Goal: Information Seeking & Learning: Learn about a topic

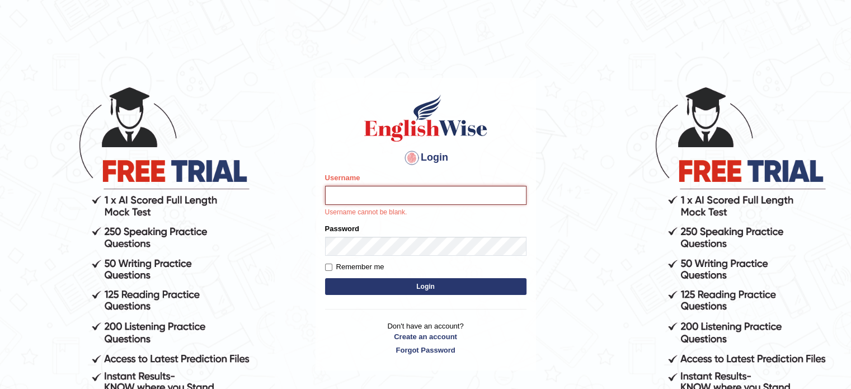
click at [366, 190] on input "Username" at bounding box center [425, 195] width 201 height 19
type input "hchadara"
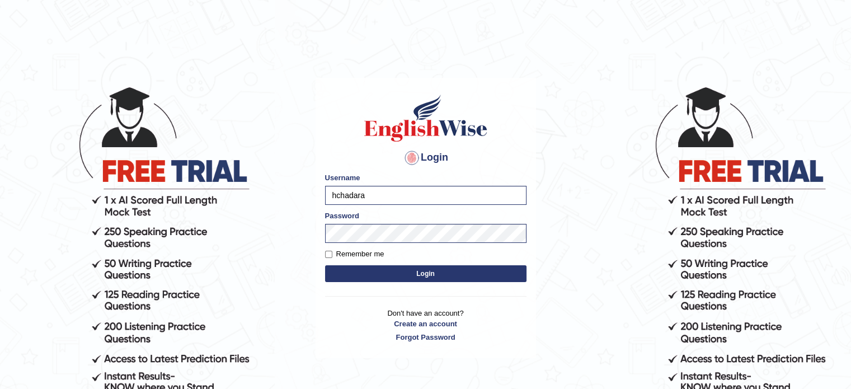
click at [342, 274] on button "Login" at bounding box center [425, 273] width 201 height 17
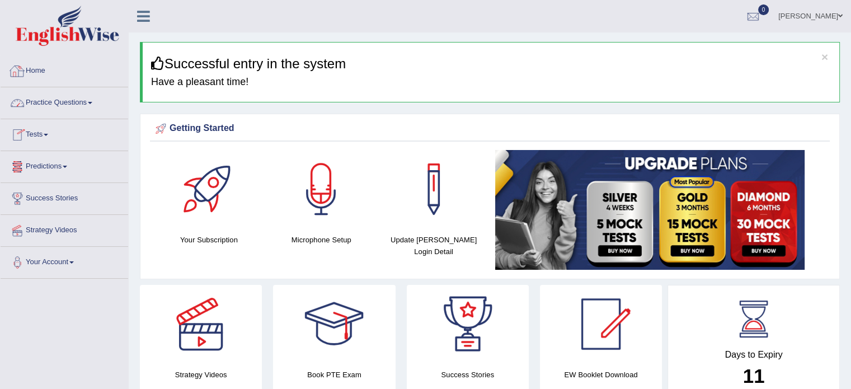
click at [38, 73] on link "Home" at bounding box center [65, 69] width 128 height 28
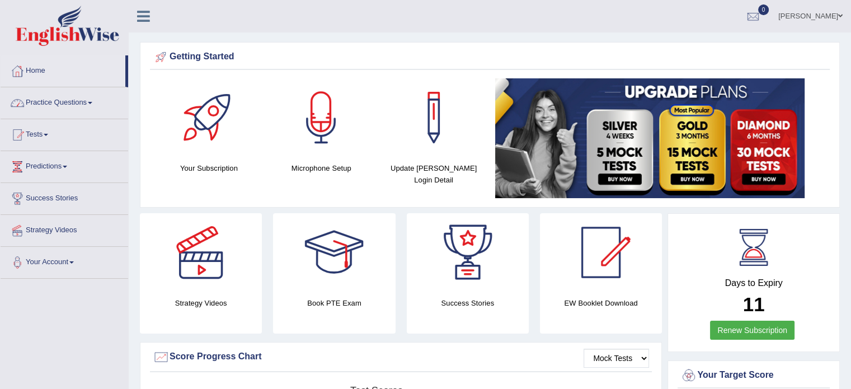
click at [70, 102] on link "Practice Questions" at bounding box center [65, 101] width 128 height 28
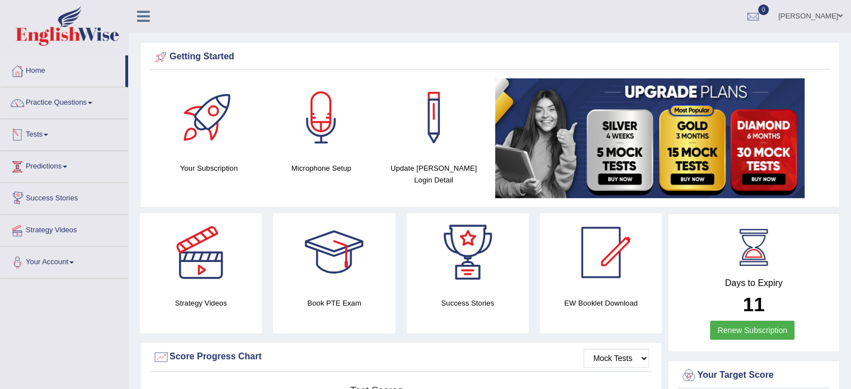
drag, startPoint x: 126, startPoint y: 158, endPoint x: 89, endPoint y: 111, distance: 59.4
click at [89, 111] on li "Practice Questions Speaking Practice Read Aloud Repeat Sentence Describe Image …" at bounding box center [65, 103] width 128 height 32
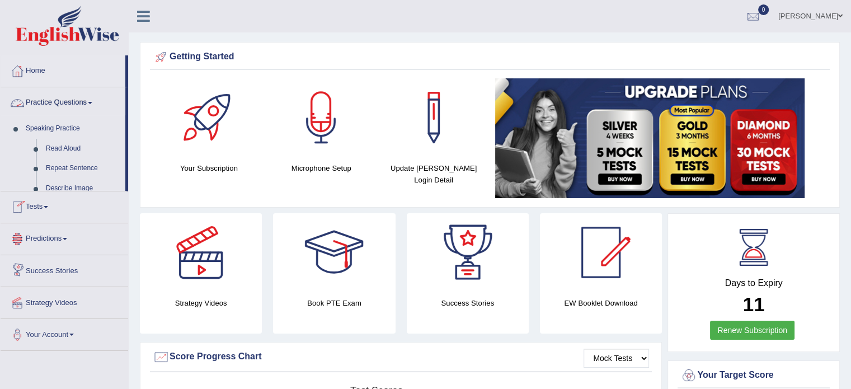
click at [89, 111] on link "Practice Questions" at bounding box center [63, 101] width 125 height 28
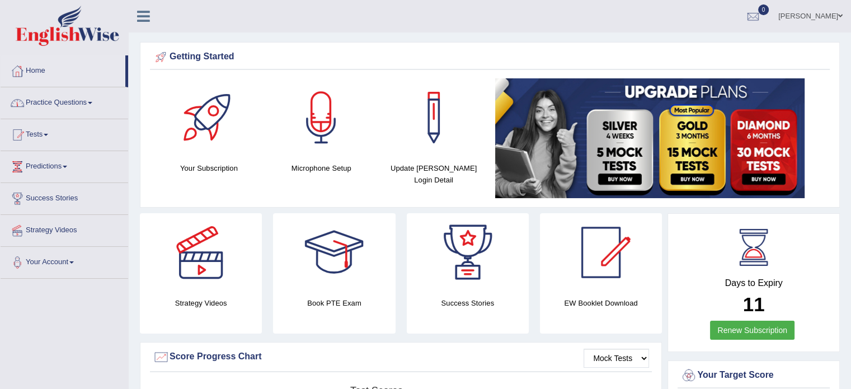
click at [89, 111] on link "Practice Questions" at bounding box center [65, 101] width 128 height 28
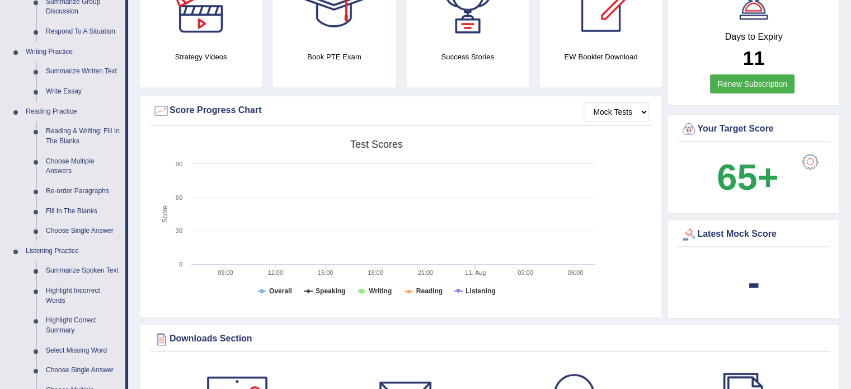
scroll to position [268, 0]
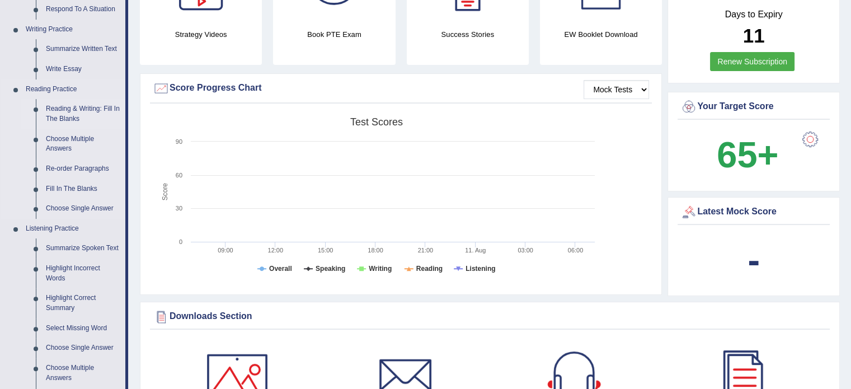
click at [76, 119] on link "Reading & Writing: Fill In The Blanks" at bounding box center [83, 114] width 84 height 30
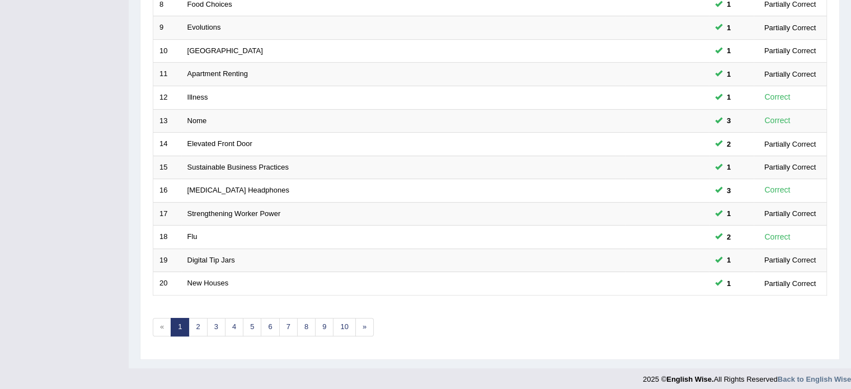
scroll to position [348, 0]
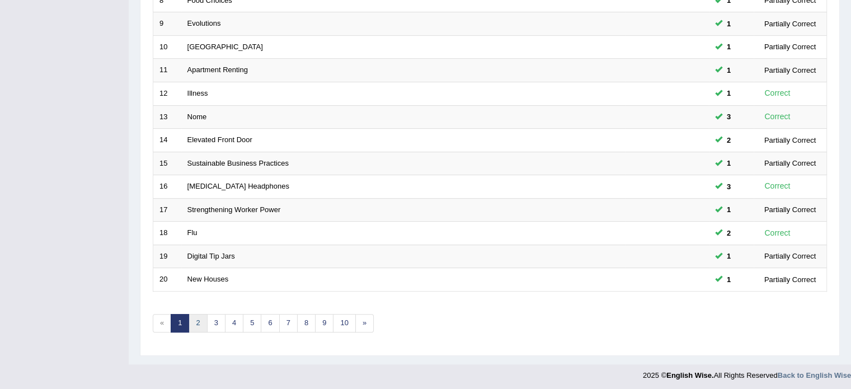
click at [197, 314] on link "2" at bounding box center [197, 323] width 18 height 18
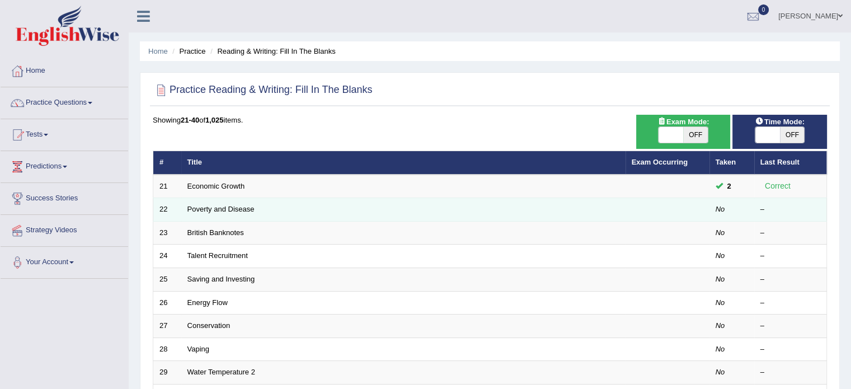
click at [290, 213] on td "Poverty and Disease" at bounding box center [403, 209] width 444 height 23
click at [228, 209] on link "Poverty and Disease" at bounding box center [220, 209] width 67 height 8
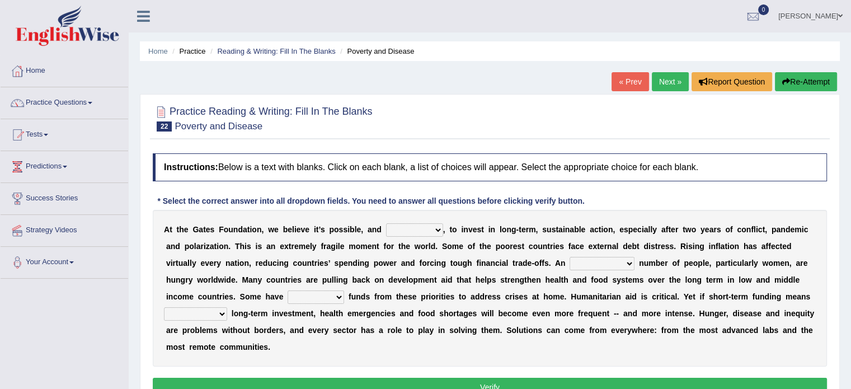
click at [408, 223] on select "impaired impalpable imperative impressive" at bounding box center [414, 229] width 57 height 13
select select "impalpable"
click at [386, 223] on select "impaired impalpable imperative impressive" at bounding box center [414, 229] width 57 height 13
click at [601, 254] on div "A t t h e G a t e s F o u n d a t i o n , w e b e l i e v e i t ’ s p o s s i b…" at bounding box center [490, 288] width 674 height 157
click at [601, 262] on select "alarming unintentional implicit absolute" at bounding box center [601, 263] width 65 height 13
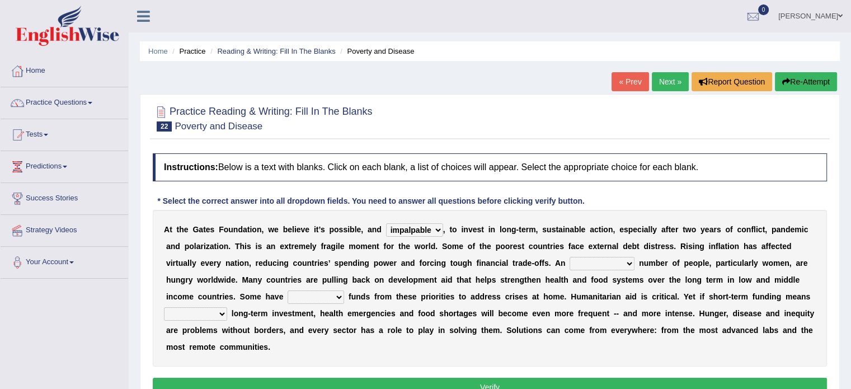
select select "unintentional"
click at [569, 257] on select "alarming unintentional implicit absolute" at bounding box center [601, 263] width 65 height 13
click at [319, 294] on select "rebounded expended recouped redirected" at bounding box center [315, 296] width 56 height 13
select select "expended"
click at [287, 290] on select "rebounded expended recouped redirected" at bounding box center [315, 296] width 56 height 13
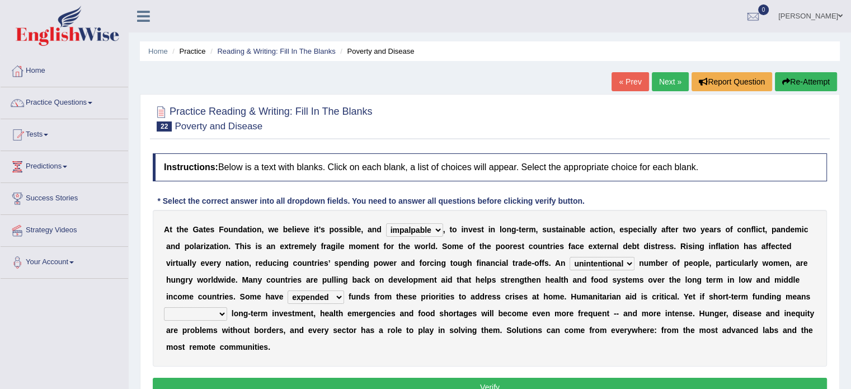
click at [320, 291] on select "rebounded expended recouped redirected" at bounding box center [315, 296] width 56 height 13
click at [675, 309] on b "e" at bounding box center [677, 313] width 4 height 9
click at [208, 312] on select "emphasizing alerting covening neglecting" at bounding box center [195, 313] width 63 height 13
select select "emphasizing"
click at [164, 307] on select "emphasizing alerting covening neglecting" at bounding box center [195, 313] width 63 height 13
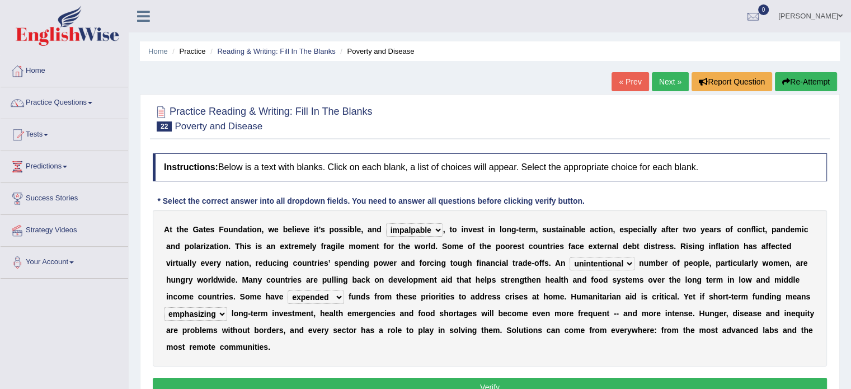
click at [261, 385] on button "Verify" at bounding box center [490, 387] width 674 height 19
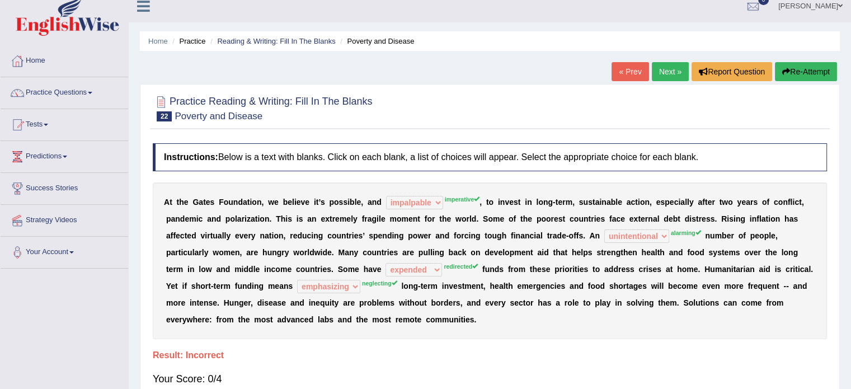
scroll to position [9, 0]
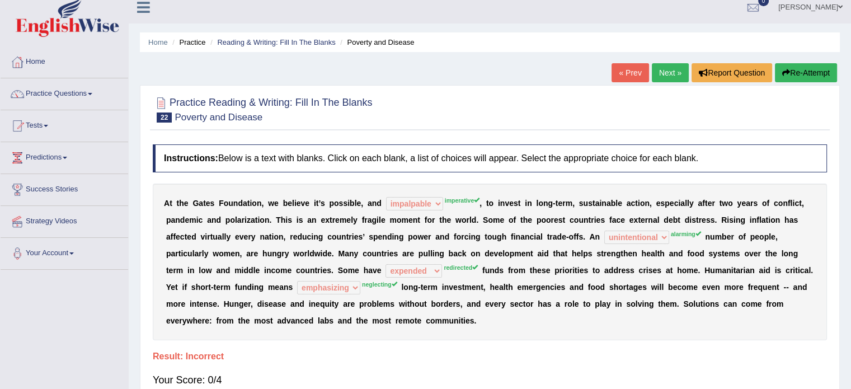
click at [662, 69] on link "Next »" at bounding box center [670, 72] width 37 height 19
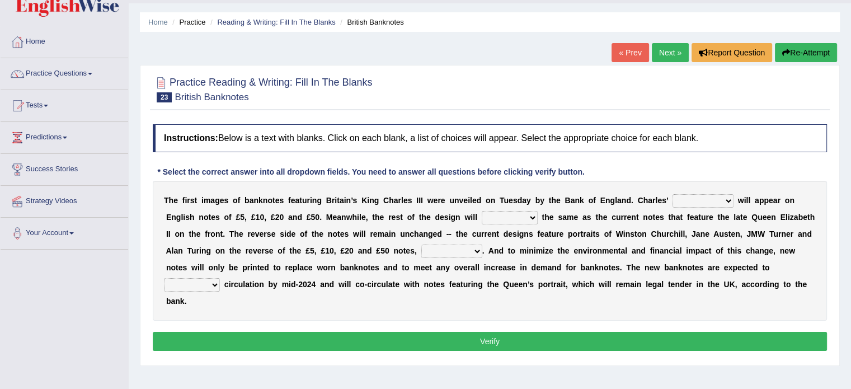
scroll to position [50, 0]
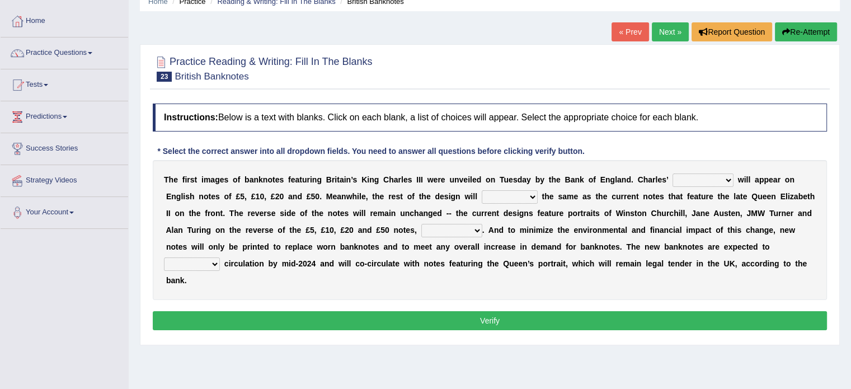
click at [492, 200] on select "remain surpass signify replicate" at bounding box center [510, 196] width 56 height 13
